Goal: Task Accomplishment & Management: Use online tool/utility

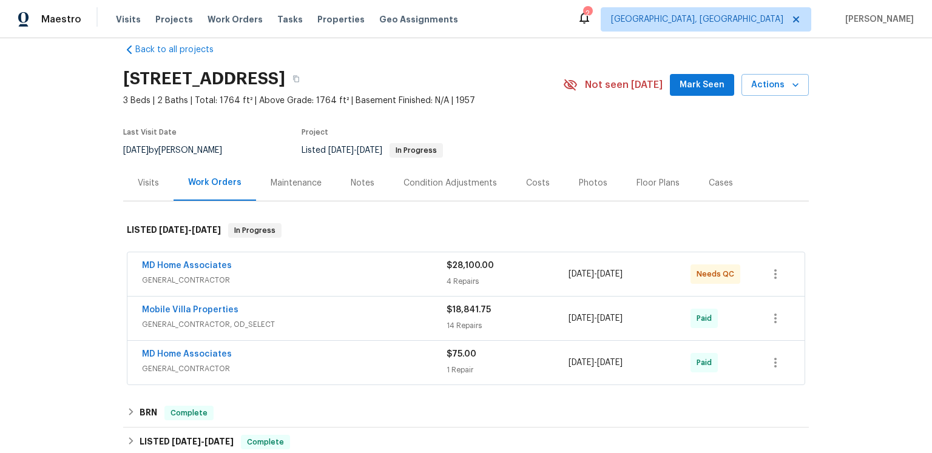
scroll to position [45, 0]
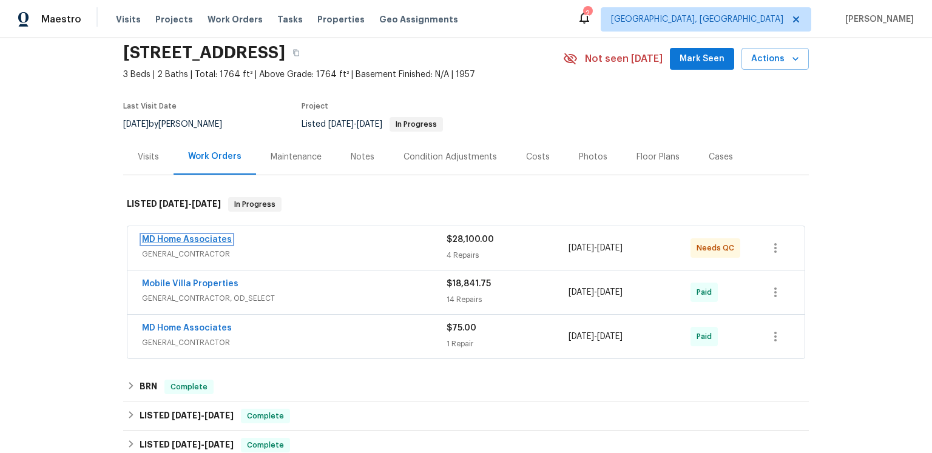
click at [206, 244] on link "MD Home Associates" at bounding box center [187, 239] width 90 height 8
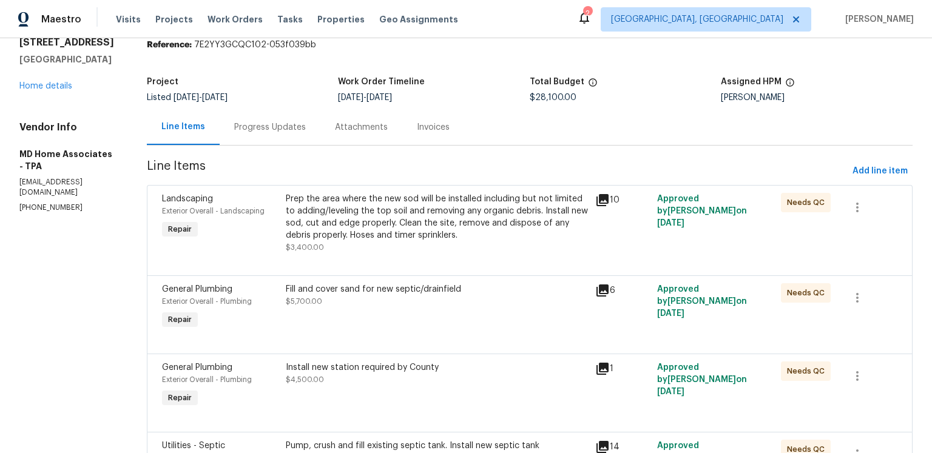
scroll to position [68, 0]
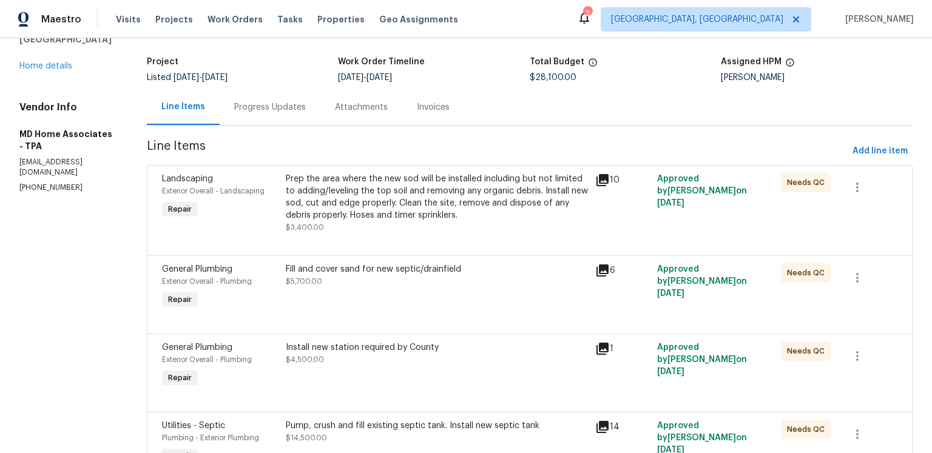
click at [610, 187] on icon at bounding box center [602, 180] width 15 height 15
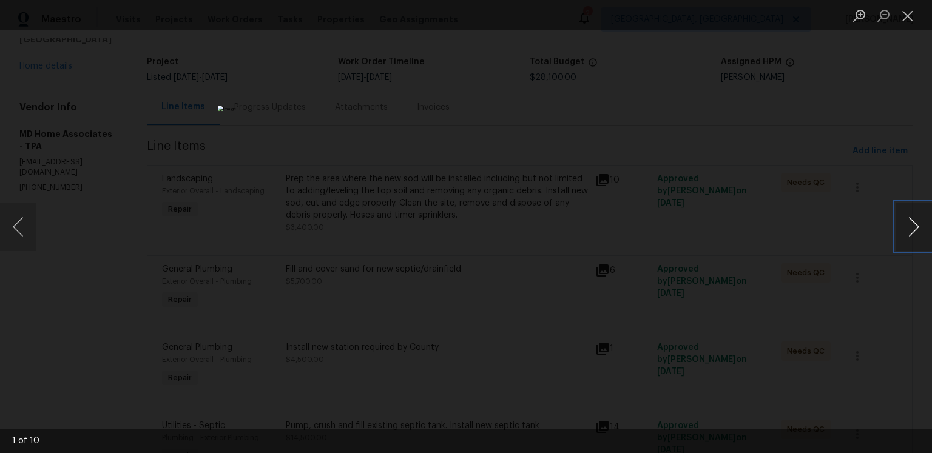
click at [907, 230] on button "Next image" at bounding box center [913, 227] width 36 height 49
click at [913, 229] on button "Next image" at bounding box center [913, 227] width 36 height 49
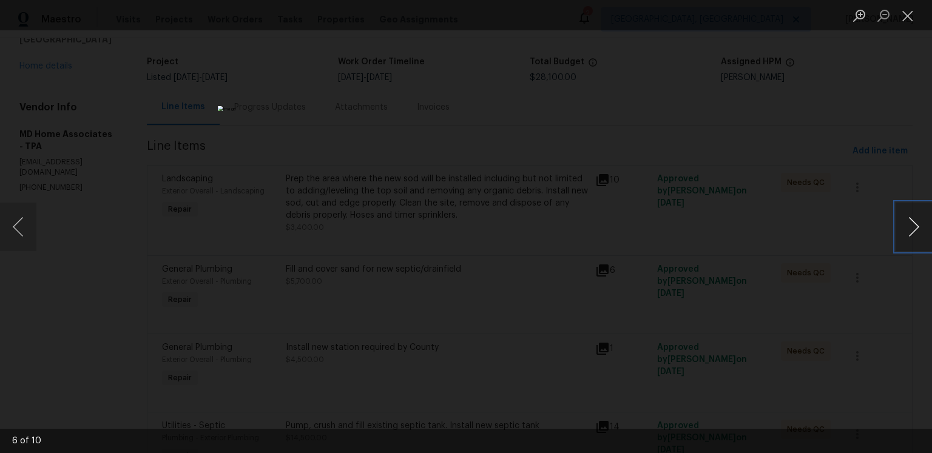
click at [913, 229] on button "Next image" at bounding box center [913, 227] width 36 height 49
click at [913, 233] on button "Next image" at bounding box center [913, 227] width 36 height 49
click at [909, 17] on button "Close lightbox" at bounding box center [907, 15] width 24 height 21
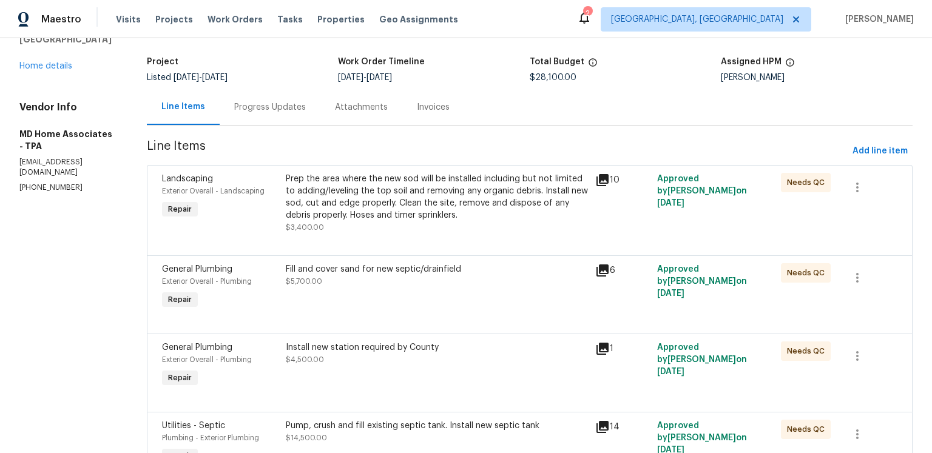
scroll to position [116, 0]
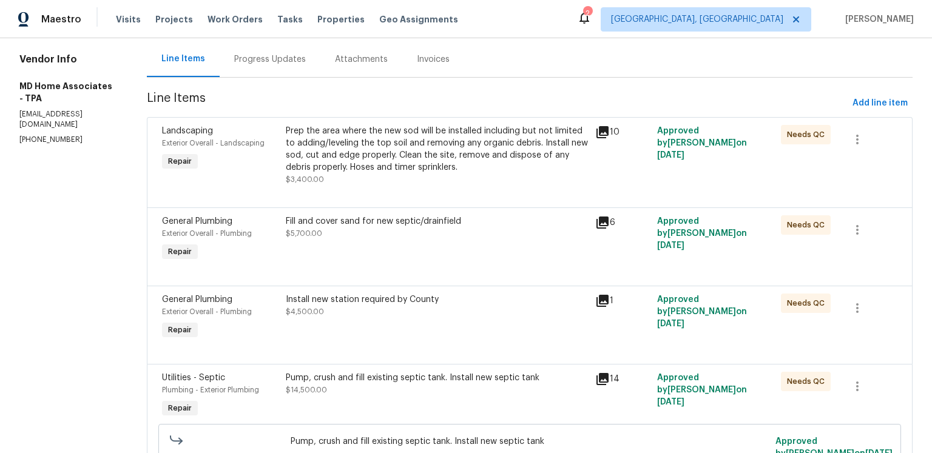
click at [608, 229] on icon at bounding box center [602, 223] width 12 height 12
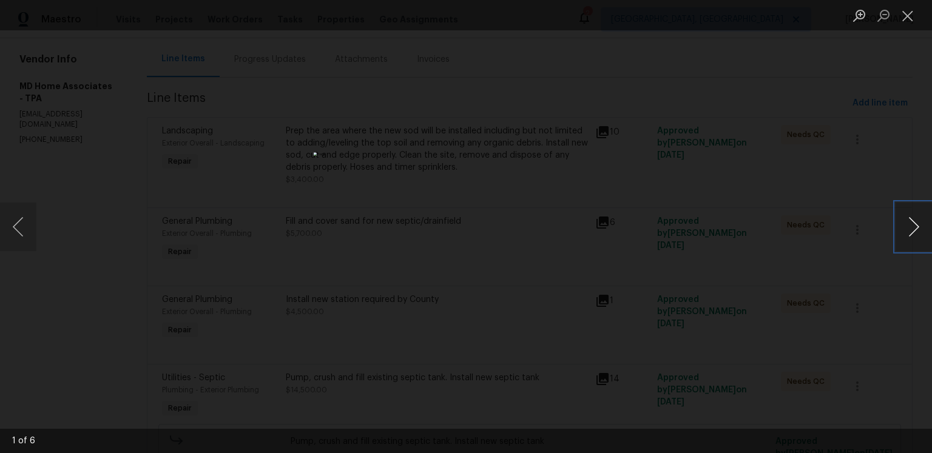
click at [915, 220] on button "Next image" at bounding box center [913, 227] width 36 height 49
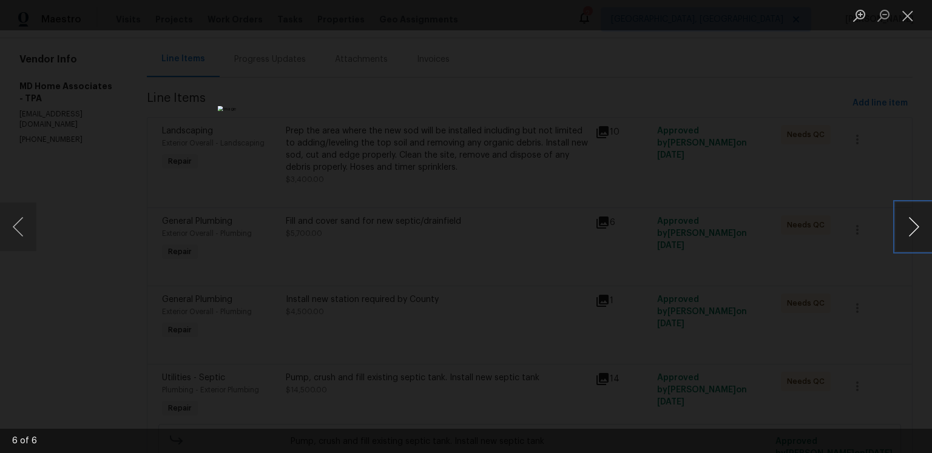
click at [915, 220] on button "Next image" at bounding box center [913, 227] width 36 height 49
click at [898, 19] on button "Close lightbox" at bounding box center [907, 15] width 24 height 21
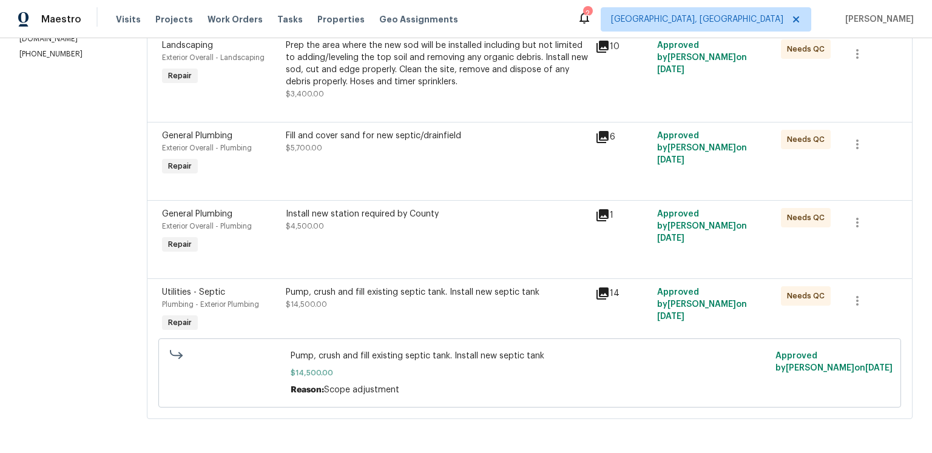
scroll to position [289, 0]
click at [608, 209] on icon at bounding box center [602, 215] width 12 height 12
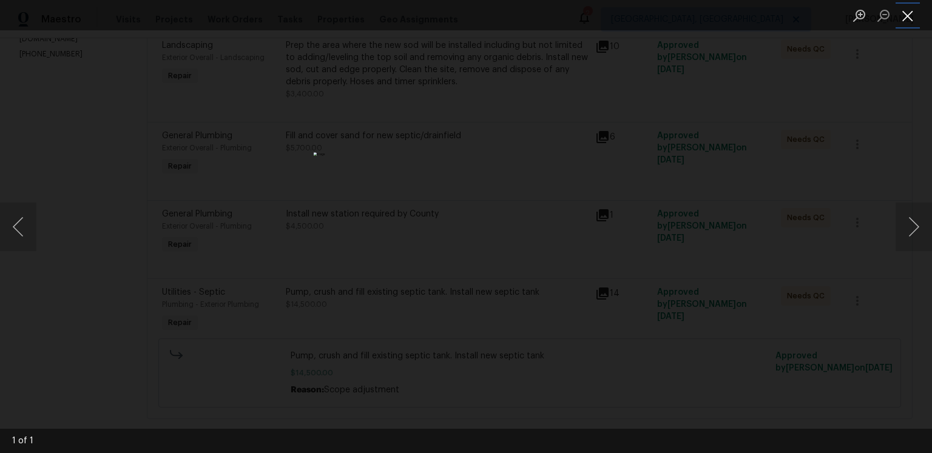
click at [915, 18] on button "Close lightbox" at bounding box center [907, 15] width 24 height 21
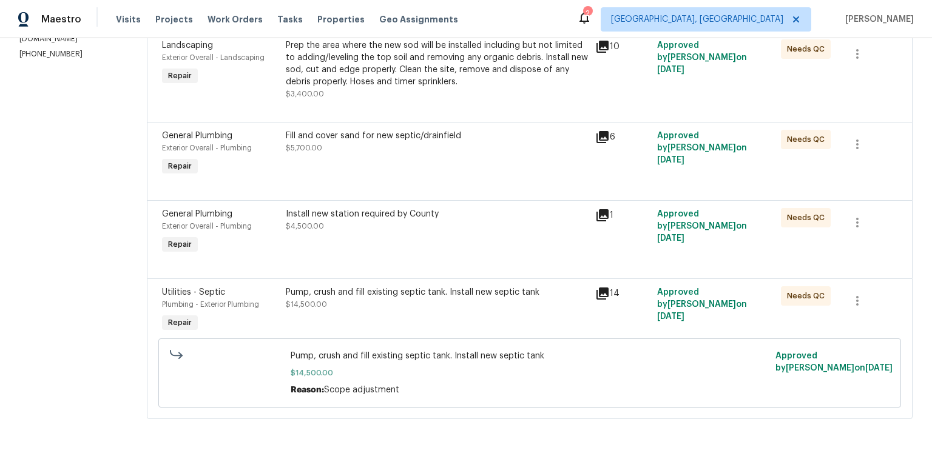
click at [610, 301] on icon at bounding box center [602, 293] width 15 height 15
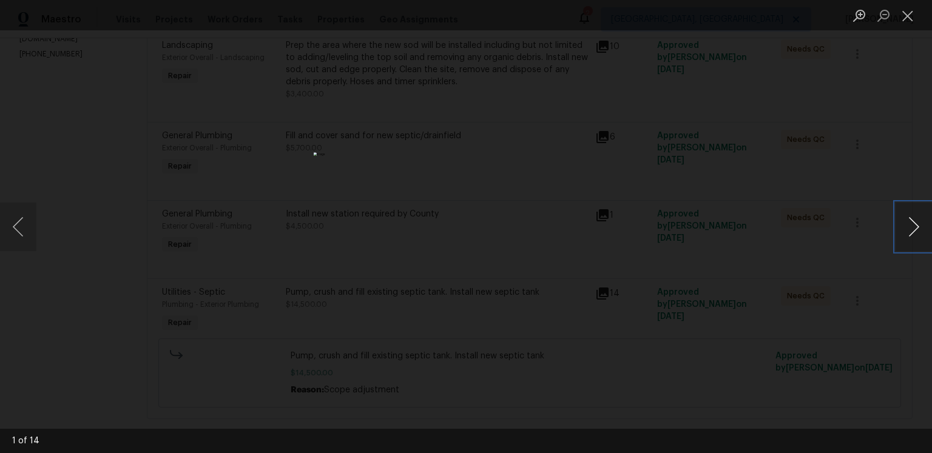
click at [909, 227] on button "Next image" at bounding box center [913, 227] width 36 height 49
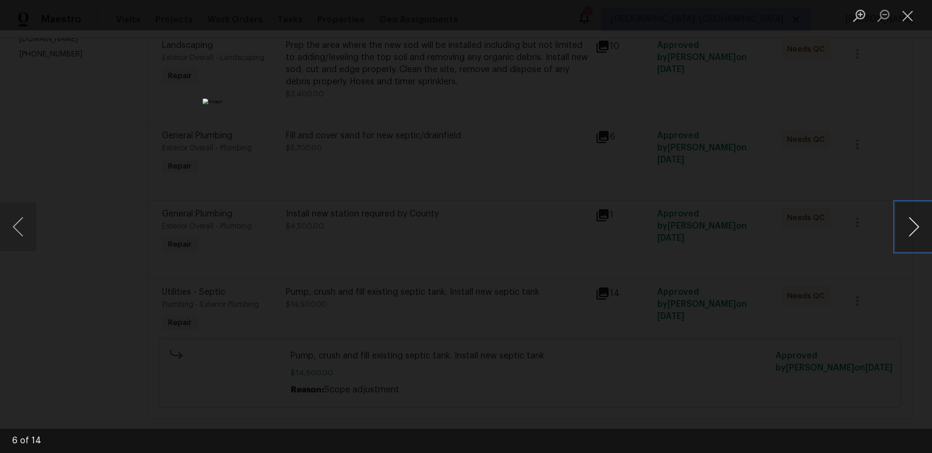
click at [909, 227] on button "Next image" at bounding box center [913, 227] width 36 height 49
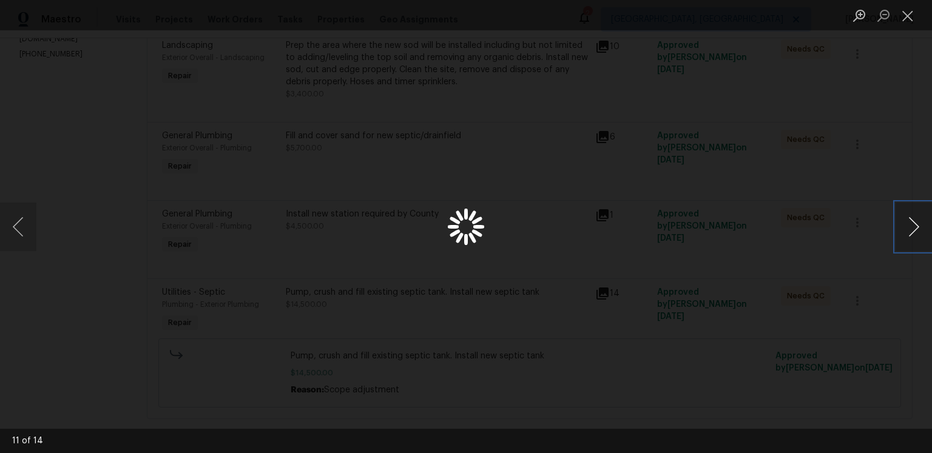
click at [909, 227] on button "Next image" at bounding box center [913, 227] width 36 height 49
click at [909, 15] on button "Close lightbox" at bounding box center [907, 15] width 24 height 21
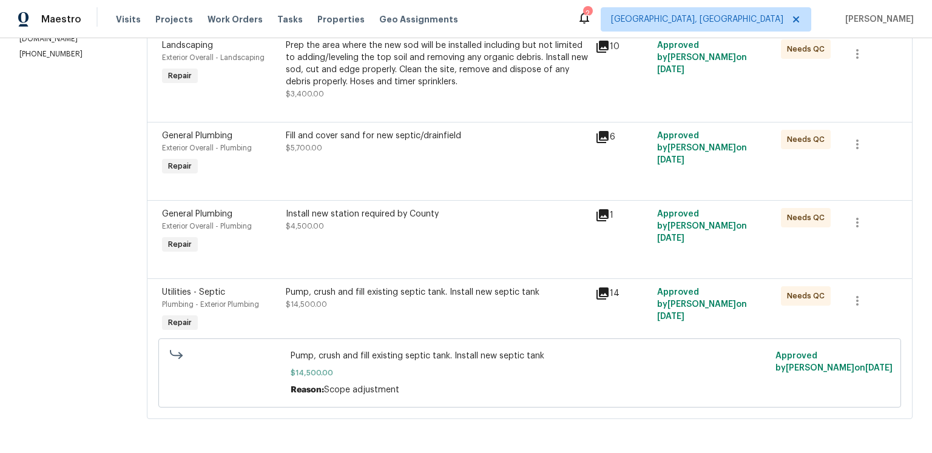
scroll to position [342, 0]
